Goal: Find specific page/section: Find specific page/section

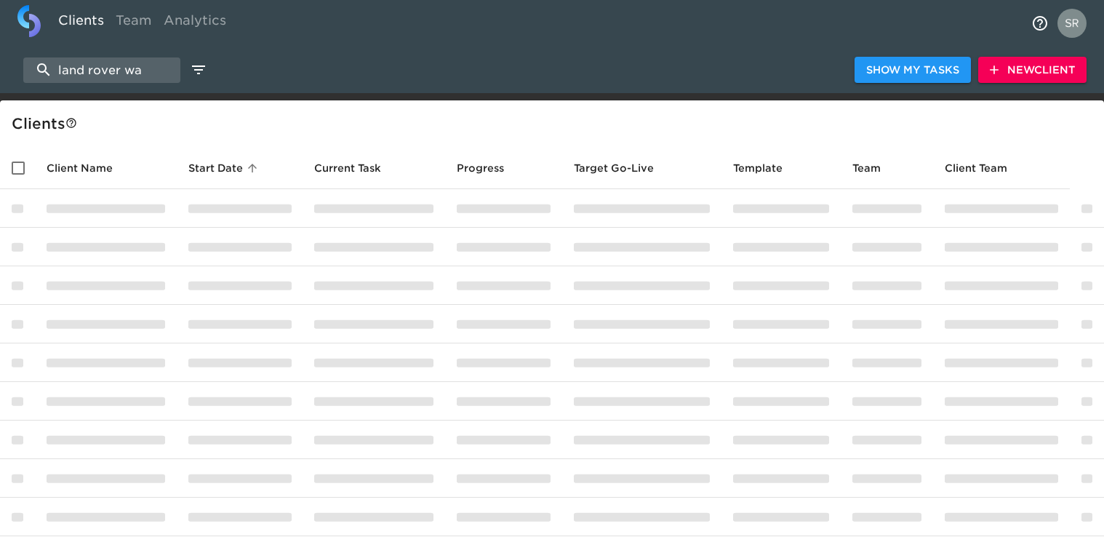
select select "10"
click at [49, 48] on div "land rover wa Show My Tasks New Client" at bounding box center [552, 70] width 1104 height 47
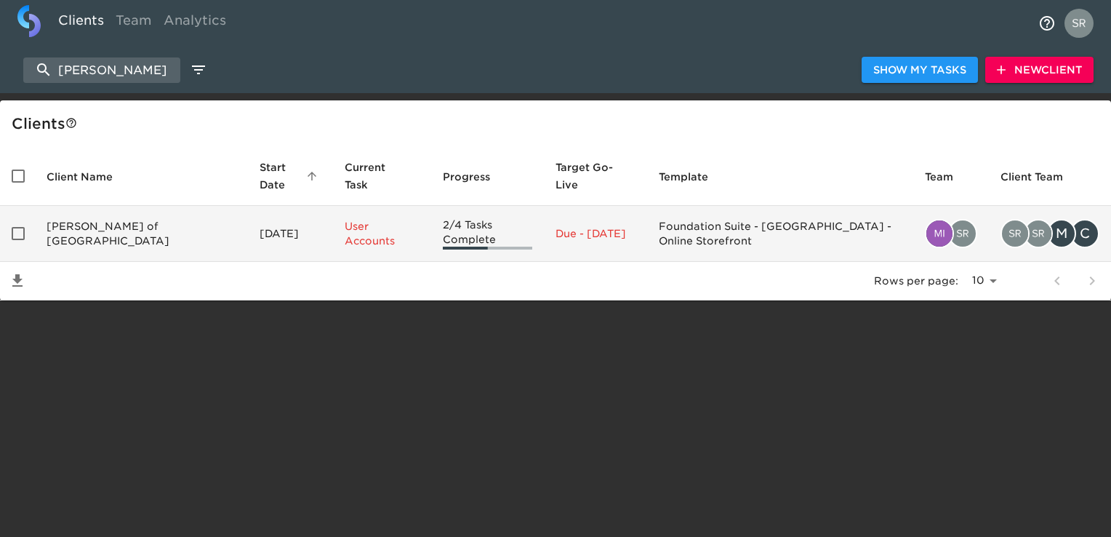
type input "[PERSON_NAME]"
click at [99, 212] on td "[PERSON_NAME] of [GEOGRAPHIC_DATA]" at bounding box center [141, 234] width 213 height 56
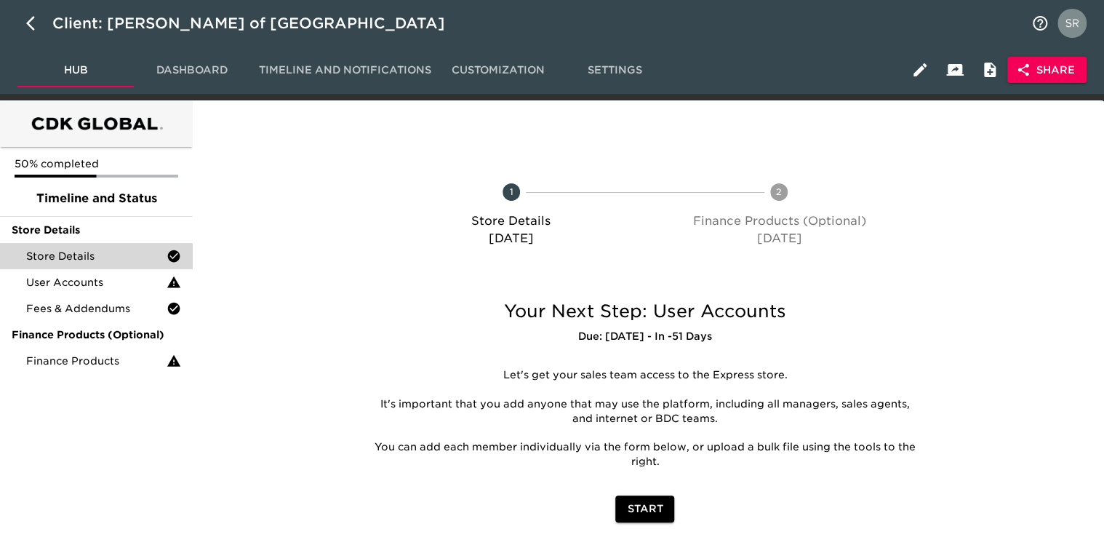
click at [64, 251] on span "Store Details" at bounding box center [96, 256] width 140 height 15
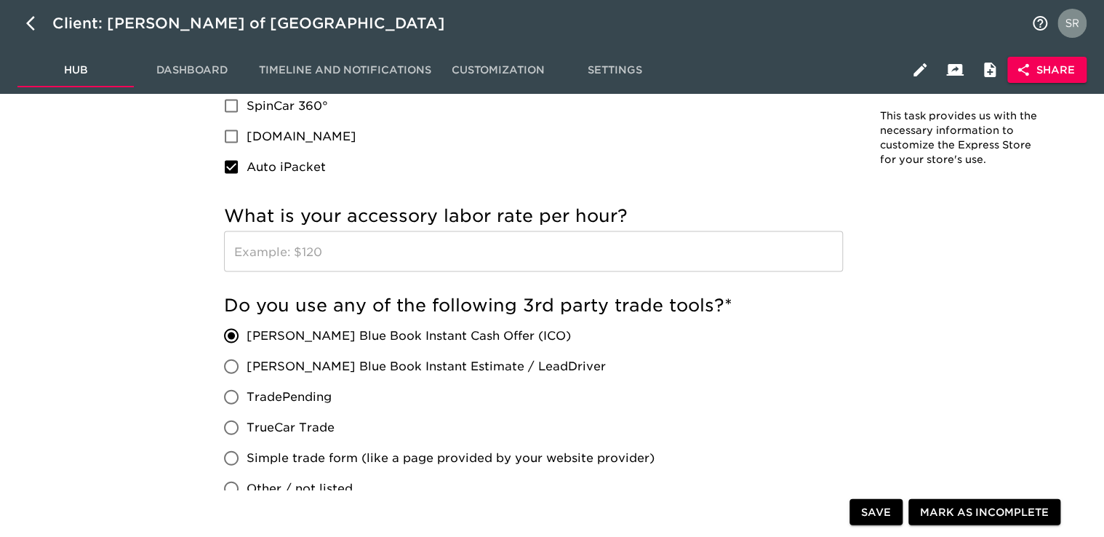
scroll to position [1381, 0]
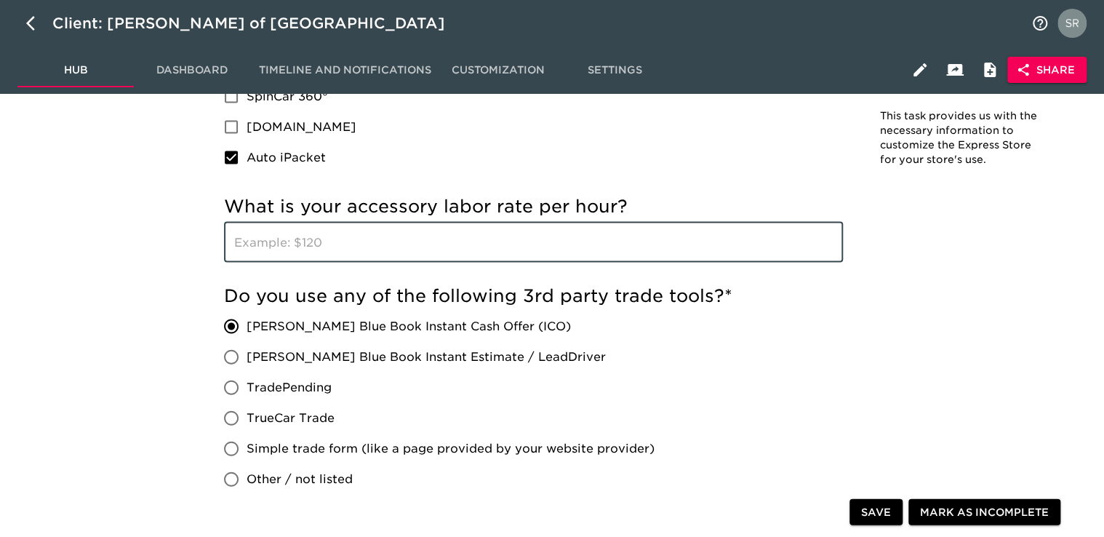
click at [528, 260] on input "text" at bounding box center [533, 242] width 619 height 41
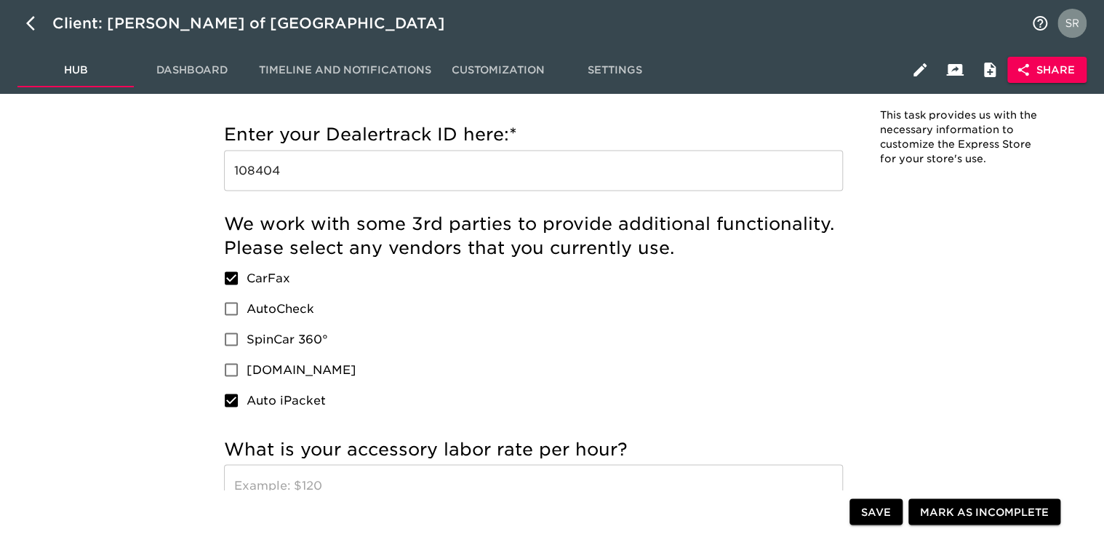
scroll to position [1150, 0]
